Goal: Task Accomplishment & Management: Use online tool/utility

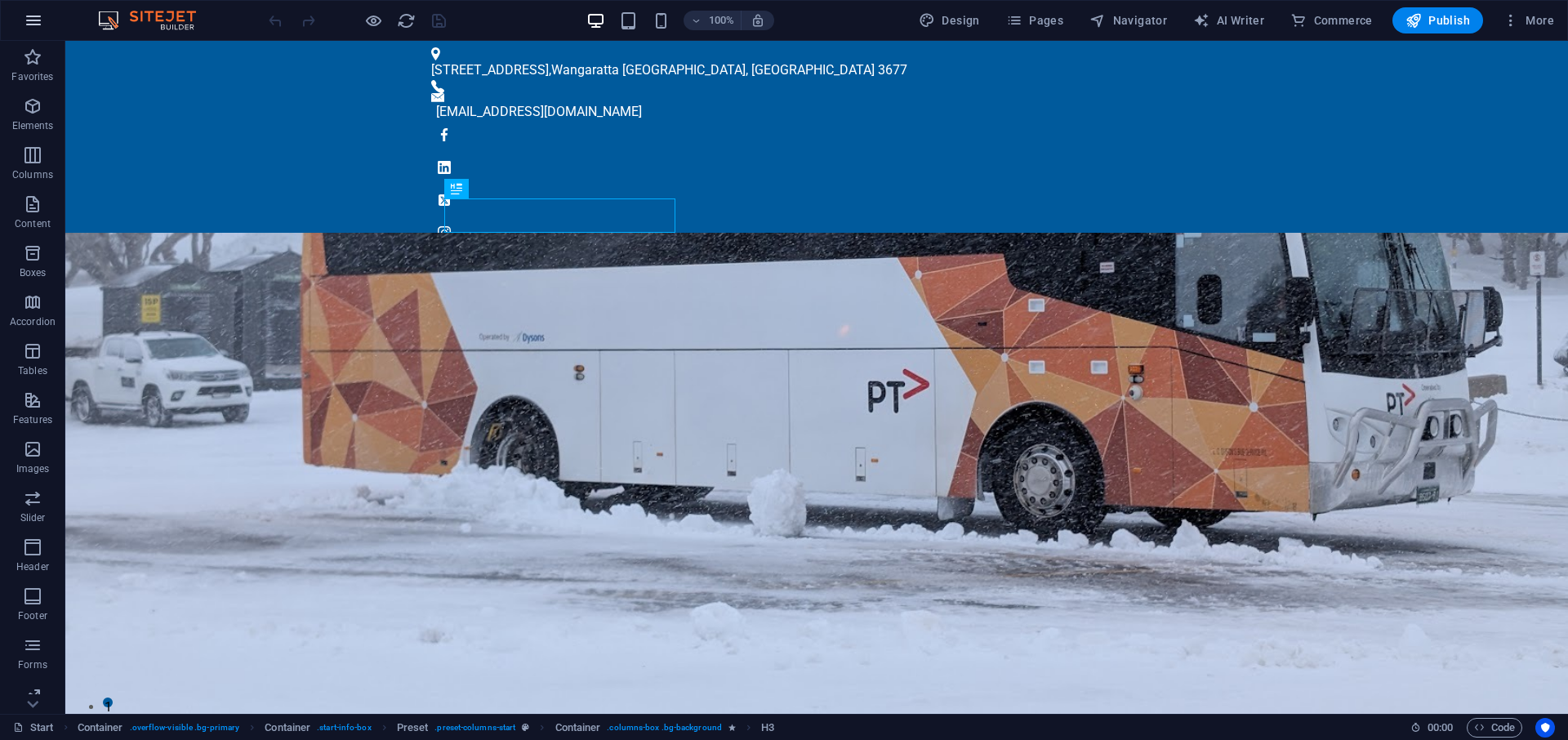
click at [35, 16] on icon "button" at bounding box center [33, 20] width 19 height 19
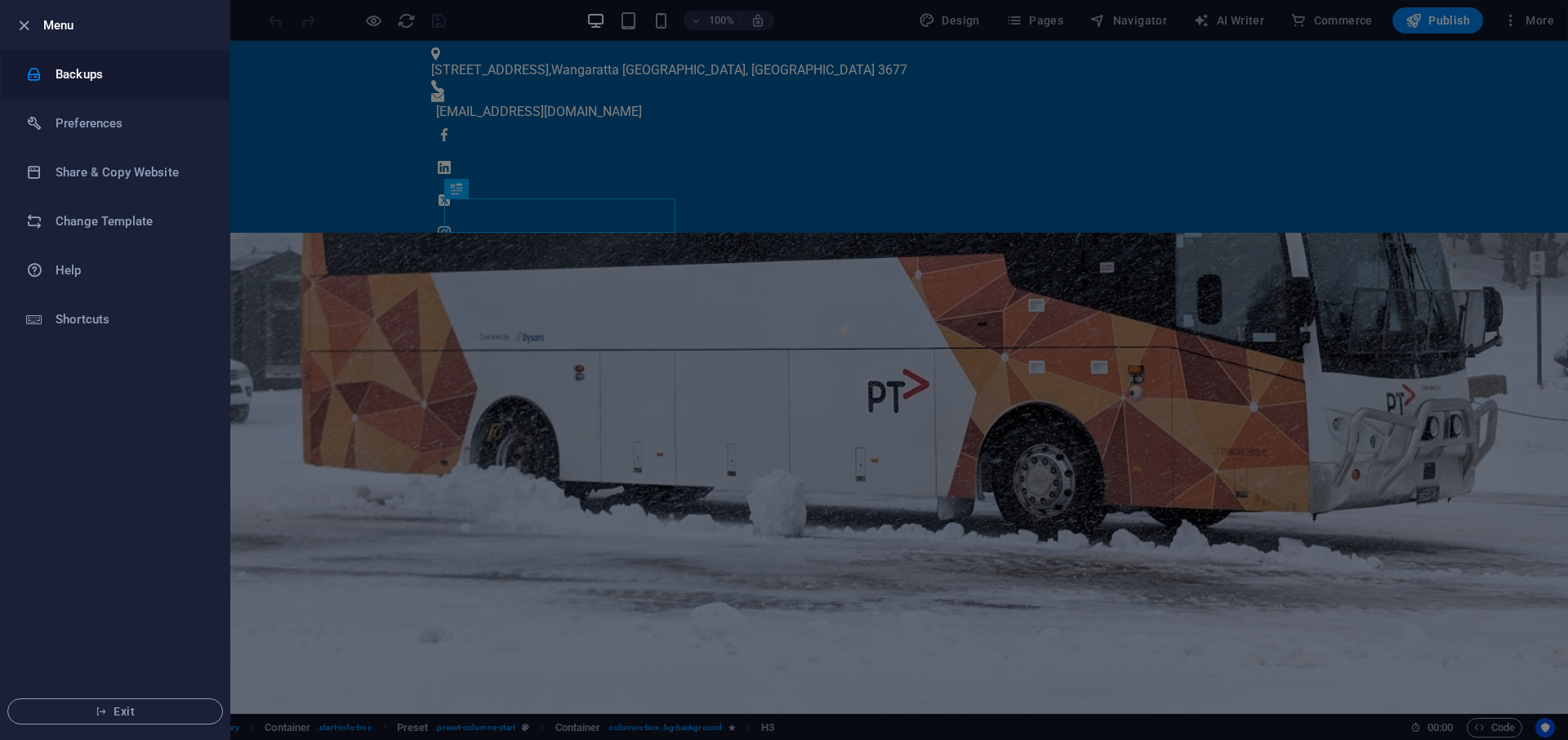
click at [114, 68] on h6 "Backups" at bounding box center [131, 74] width 151 height 19
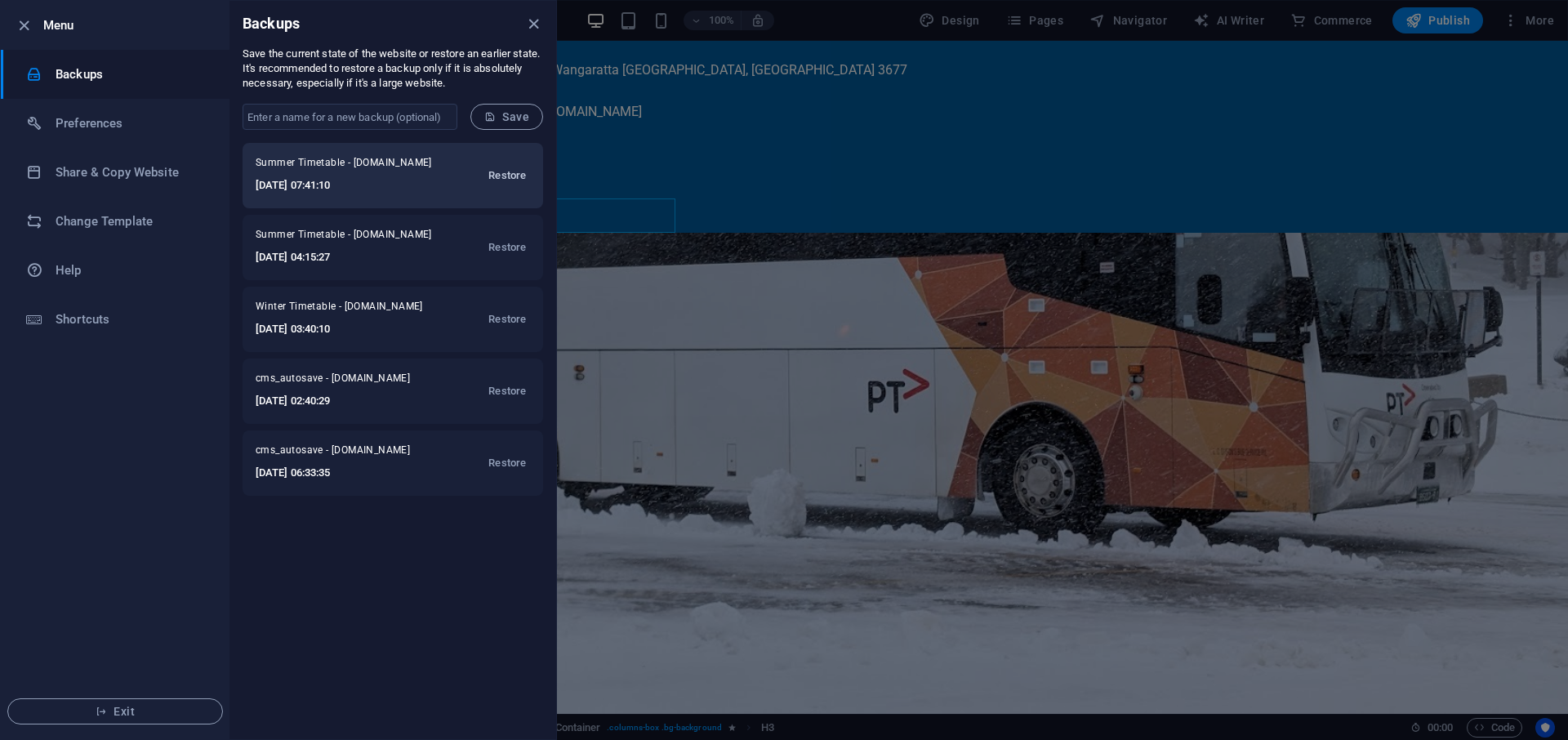
click at [509, 177] on span "Restore" at bounding box center [507, 175] width 38 height 19
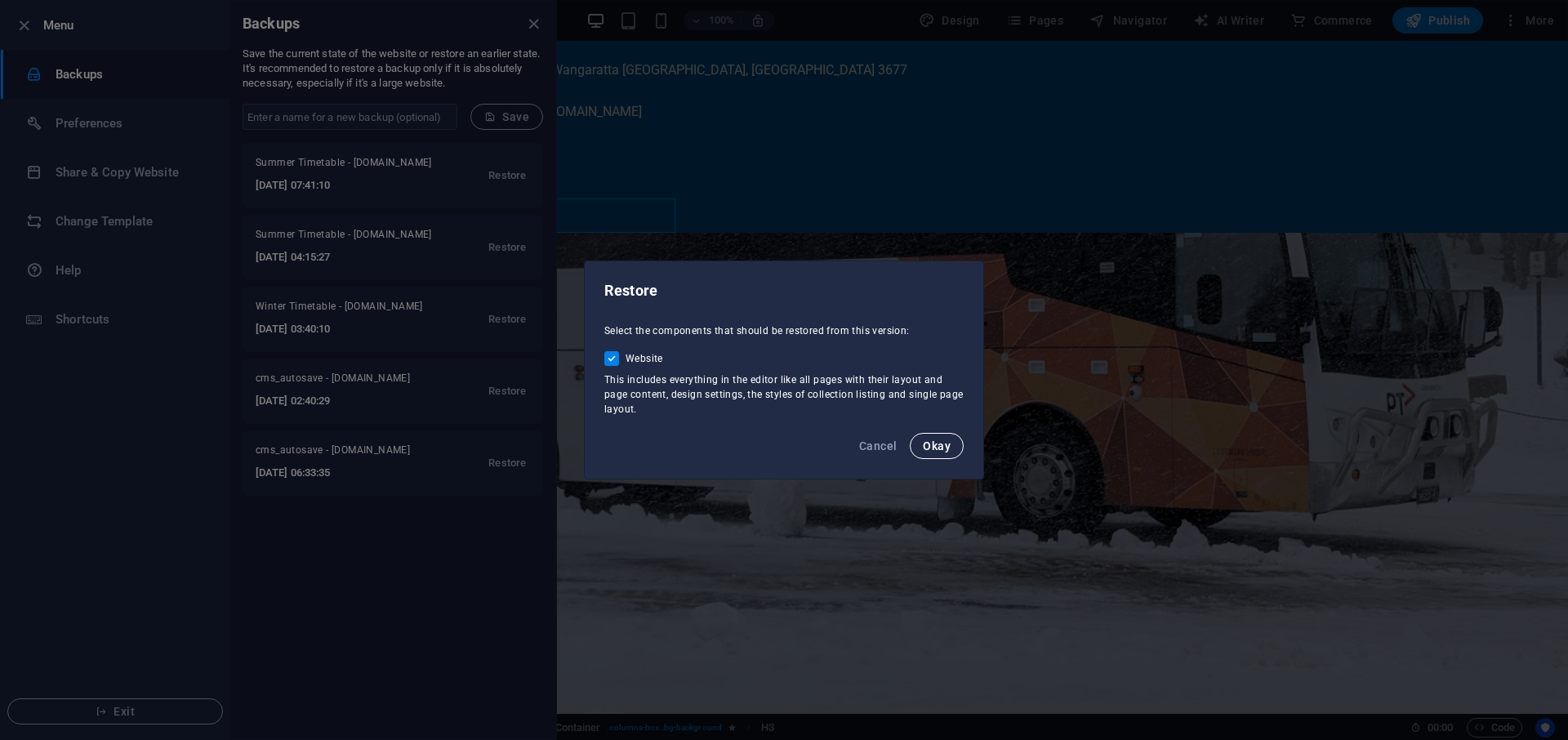
click at [935, 449] on span "Okay" at bounding box center [936, 446] width 28 height 13
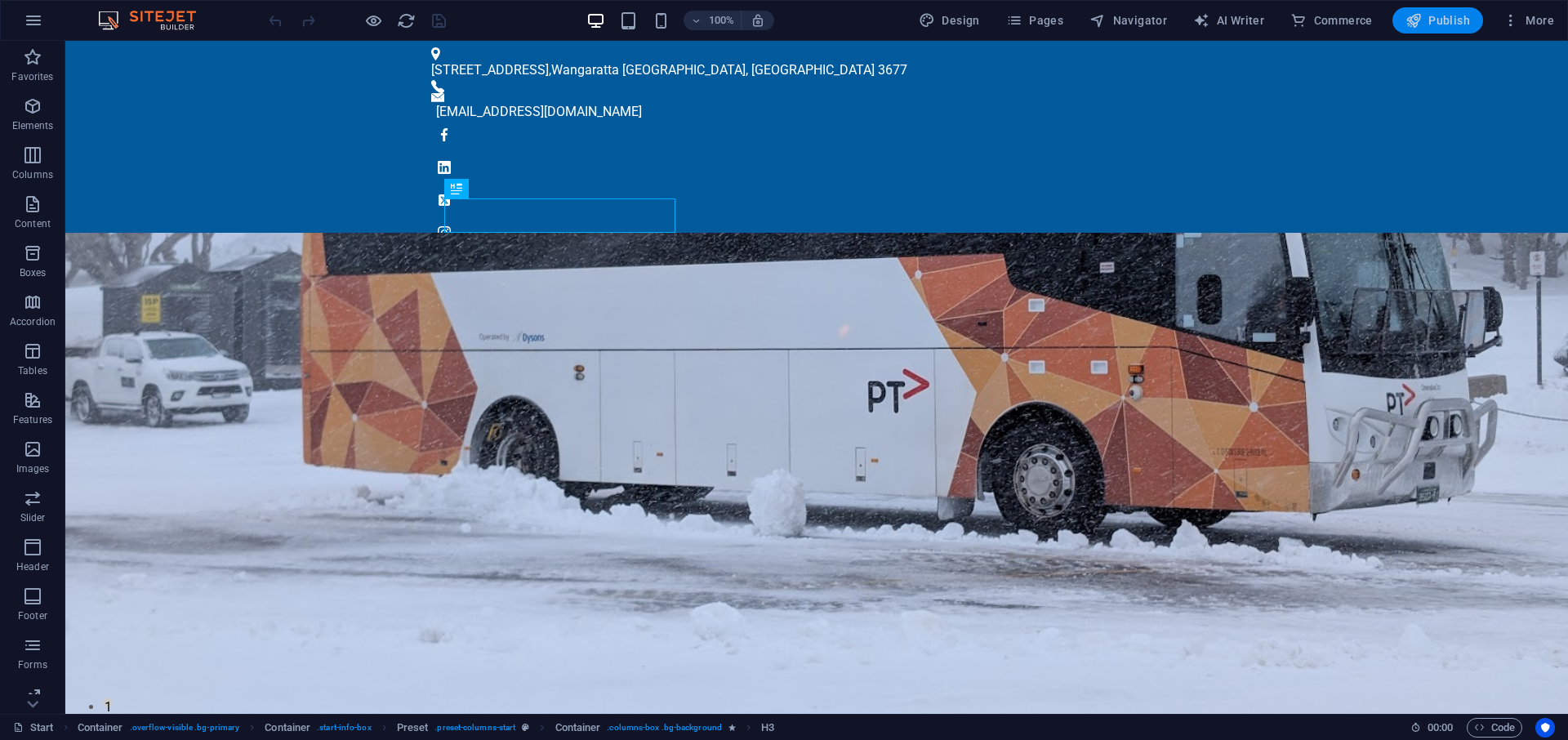
click at [1431, 16] on span "Publish" at bounding box center [1437, 20] width 64 height 17
